Goal: Task Accomplishment & Management: Use online tool/utility

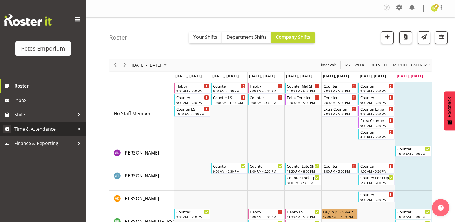
click at [27, 129] on span "Time & Attendance" at bounding box center [44, 129] width 60 height 9
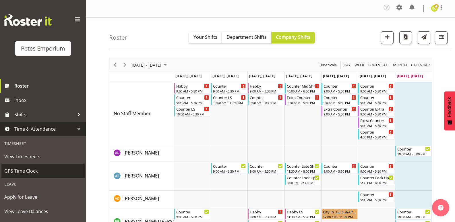
click at [12, 168] on span "GPS Time Clock" at bounding box center [43, 171] width 78 height 9
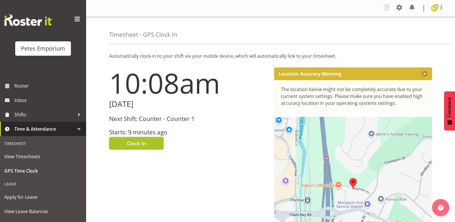
click at [129, 143] on span "Clock In" at bounding box center [136, 143] width 19 height 7
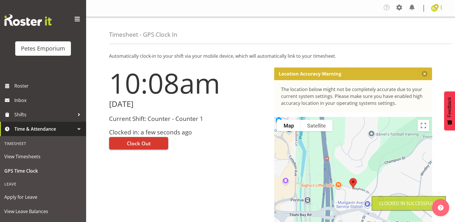
click at [444, 6] on span at bounding box center [441, 7] width 7 height 7
click at [420, 32] on link "Log Out" at bounding box center [417, 31] width 55 height 10
